Goal: Task Accomplishment & Management: Complete application form

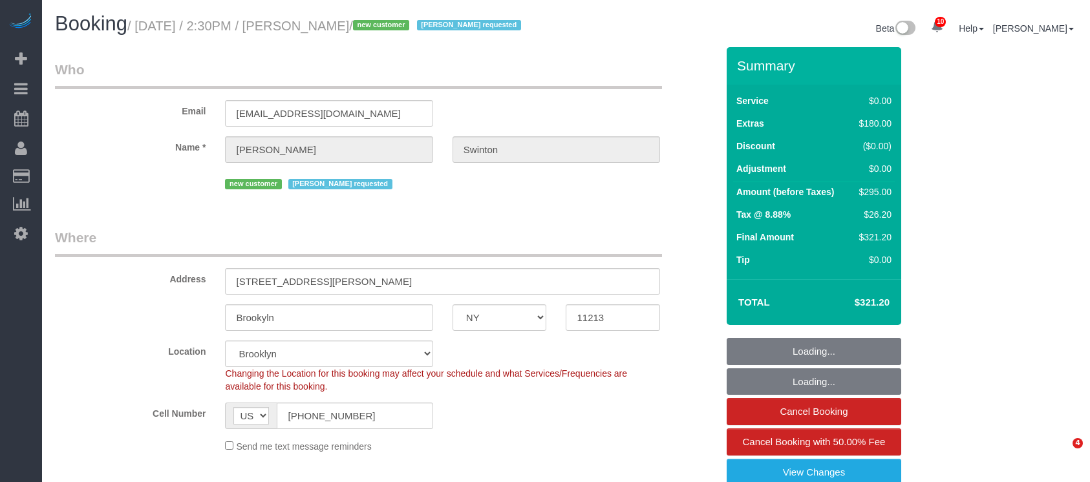
select select "NY"
select select "number:89"
select select "number:90"
select select "number:15"
select select "number:5"
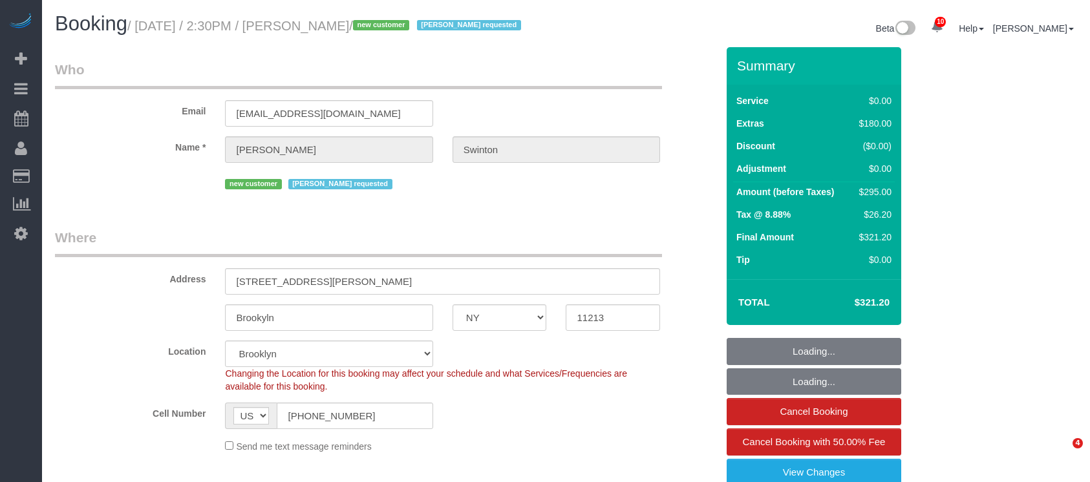
select select "object:1349"
select select "1"
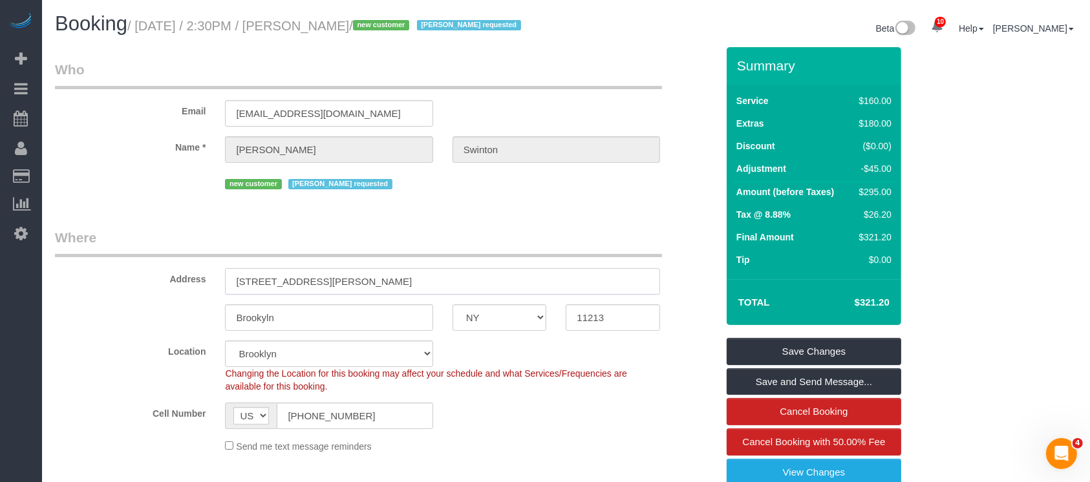
drag, startPoint x: 260, startPoint y: 297, endPoint x: 319, endPoint y: 293, distance: 59.0
click at [319, 293] on input "[STREET_ADDRESS][PERSON_NAME]" at bounding box center [442, 281] width 435 height 27
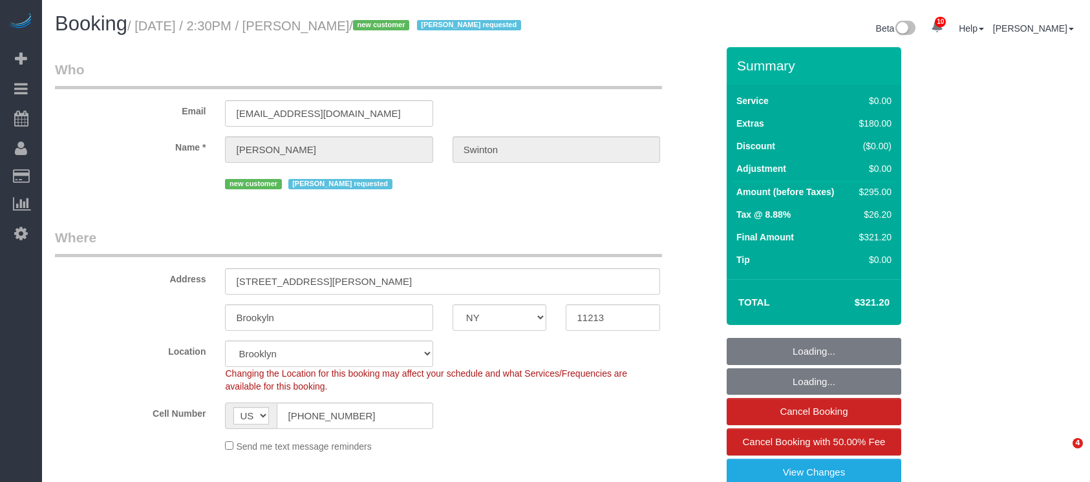
select select "NY"
select select "1"
select select "number:89"
select select "number:90"
select select "number:15"
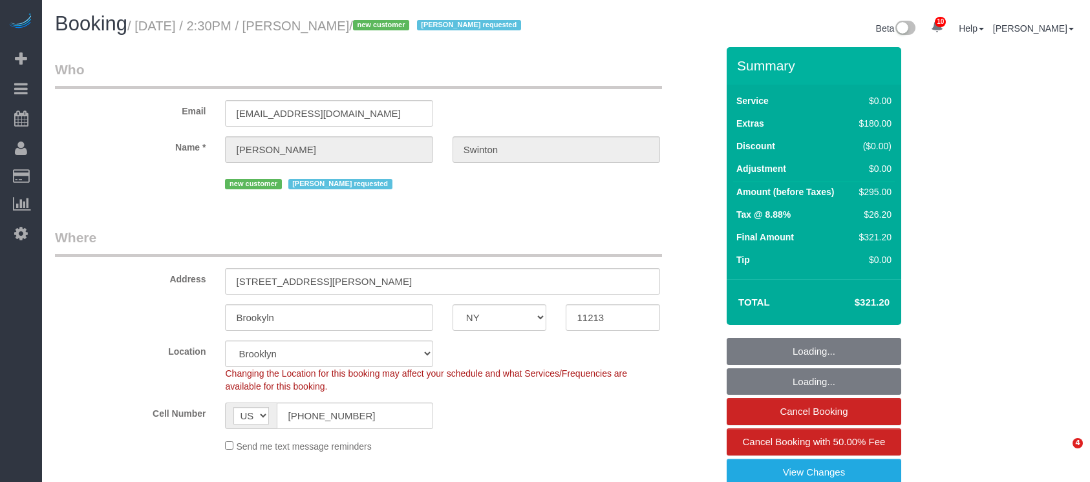
select select "number:5"
